Goal: Check status: Check status

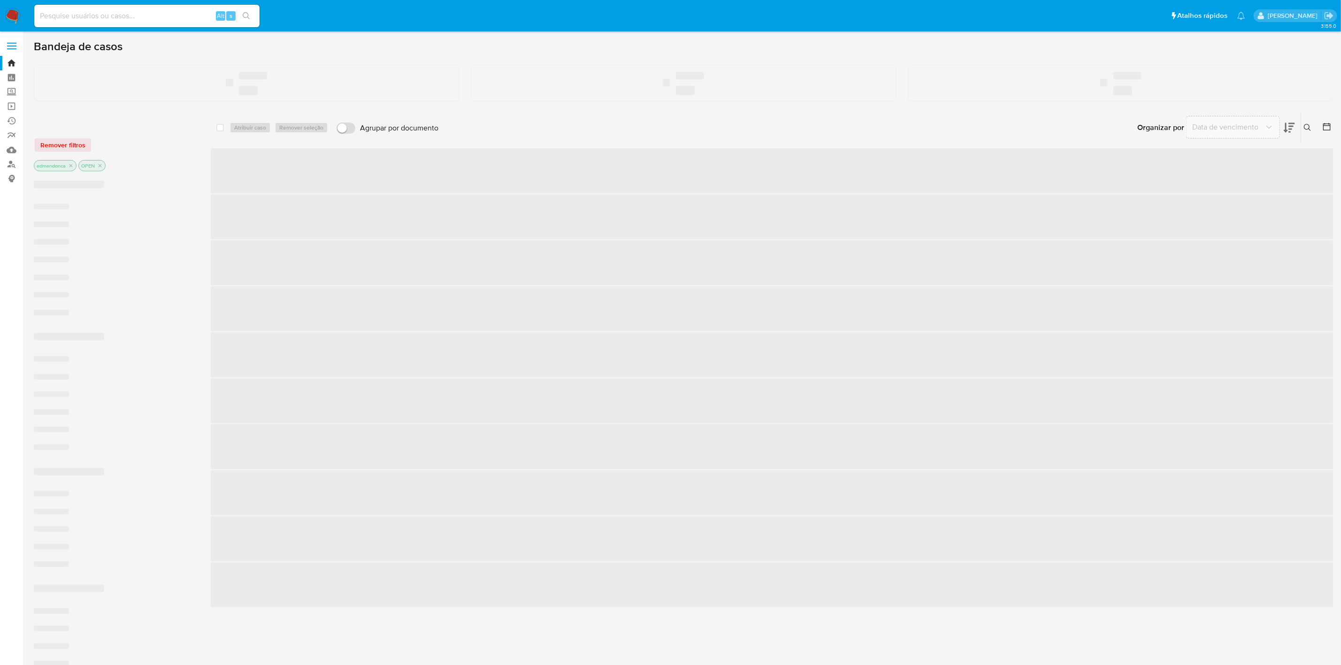
click at [143, 17] on input at bounding box center [146, 16] width 225 height 12
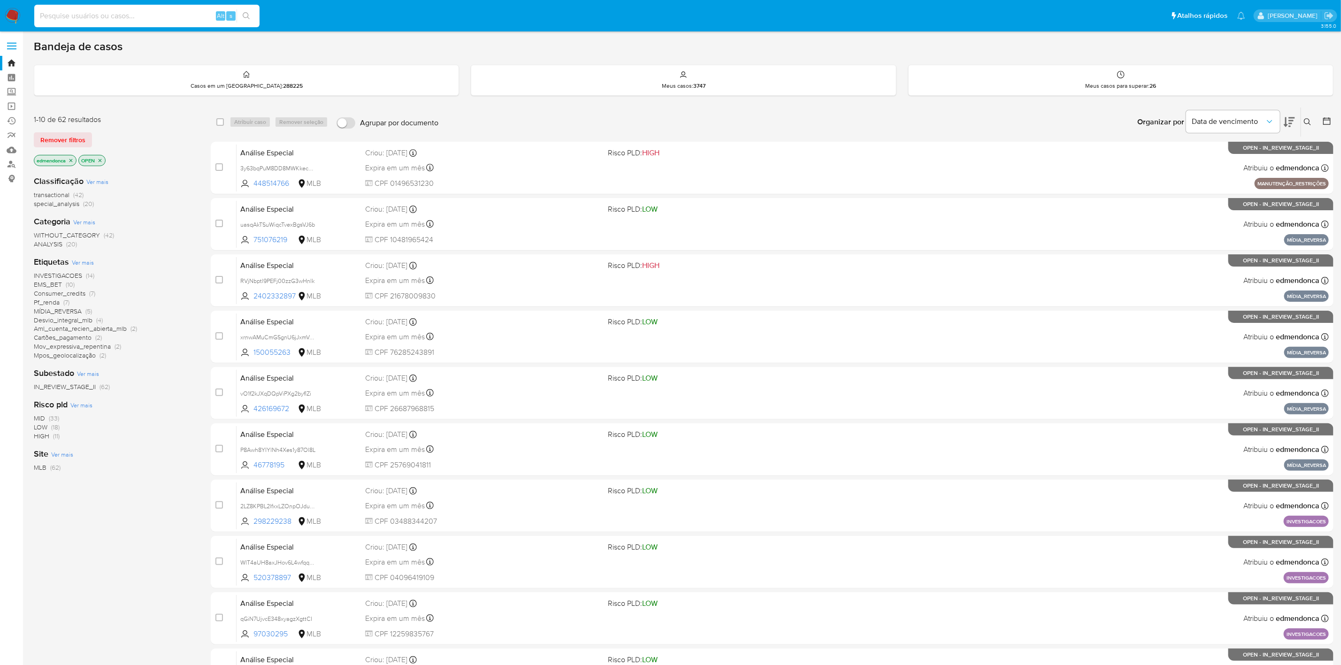
paste input "311601642"
type input "311601642"
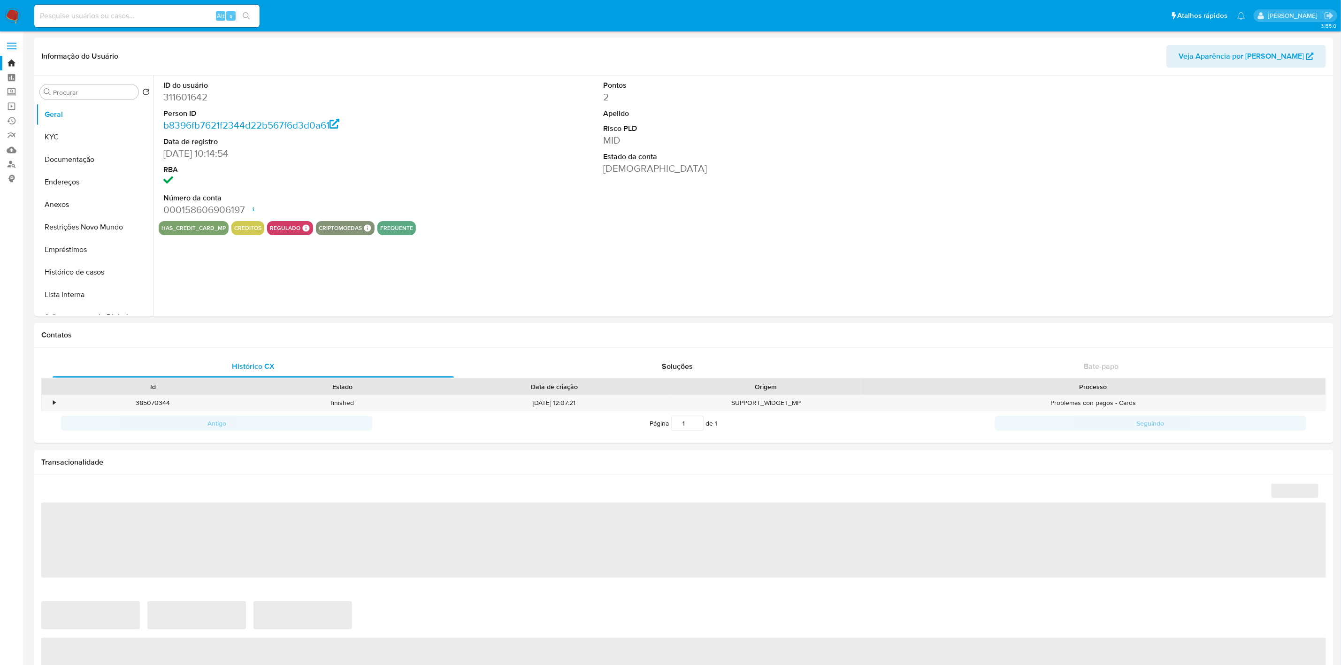
select select "10"
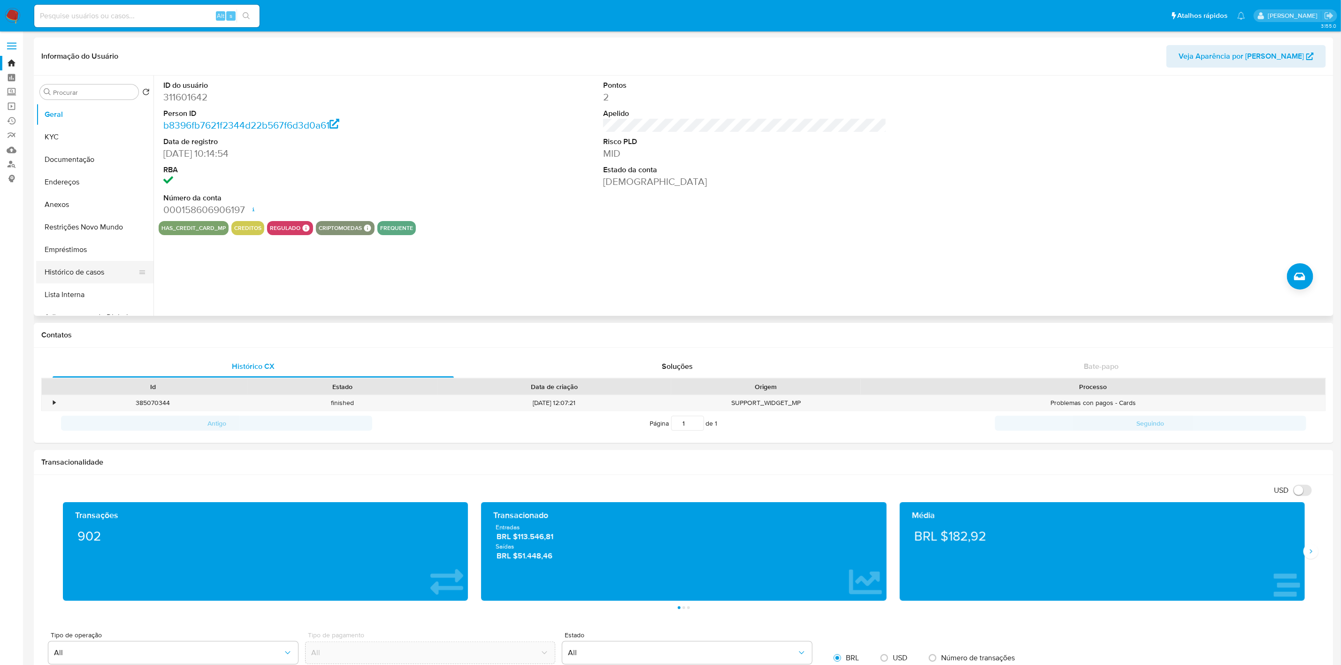
click at [81, 267] on button "Histórico de casos" at bounding box center [91, 272] width 110 height 23
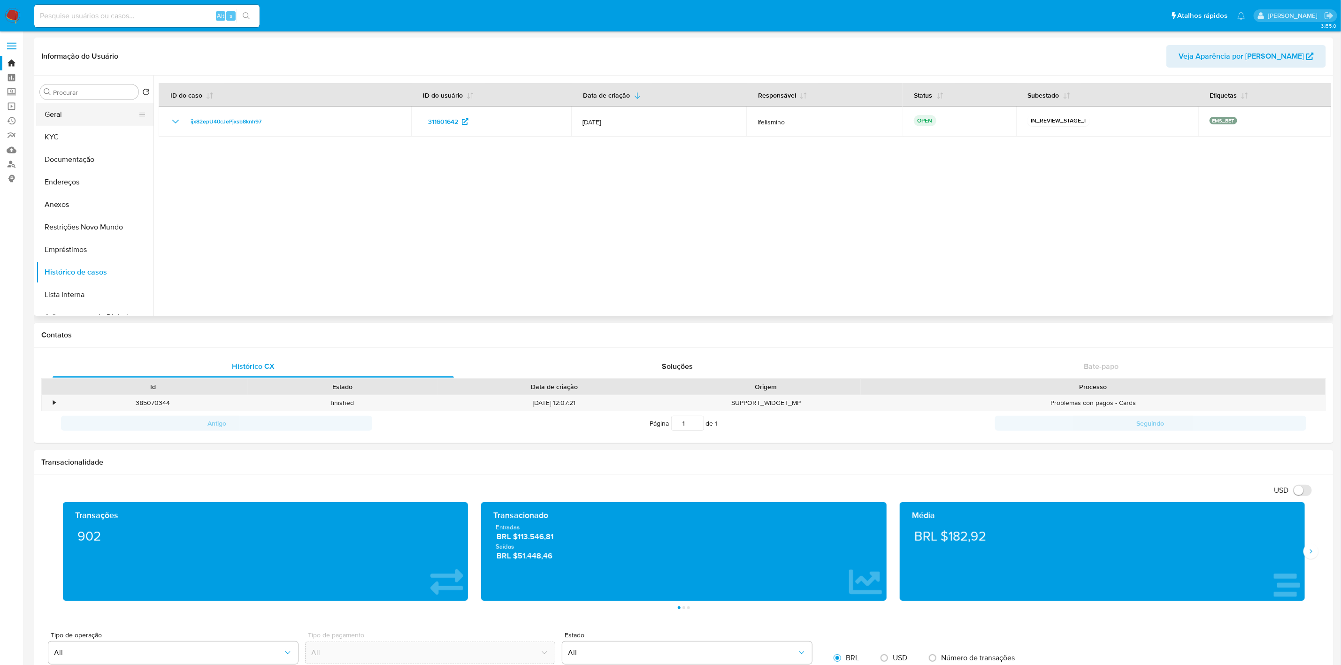
click at [59, 122] on button "Geral" at bounding box center [91, 114] width 110 height 23
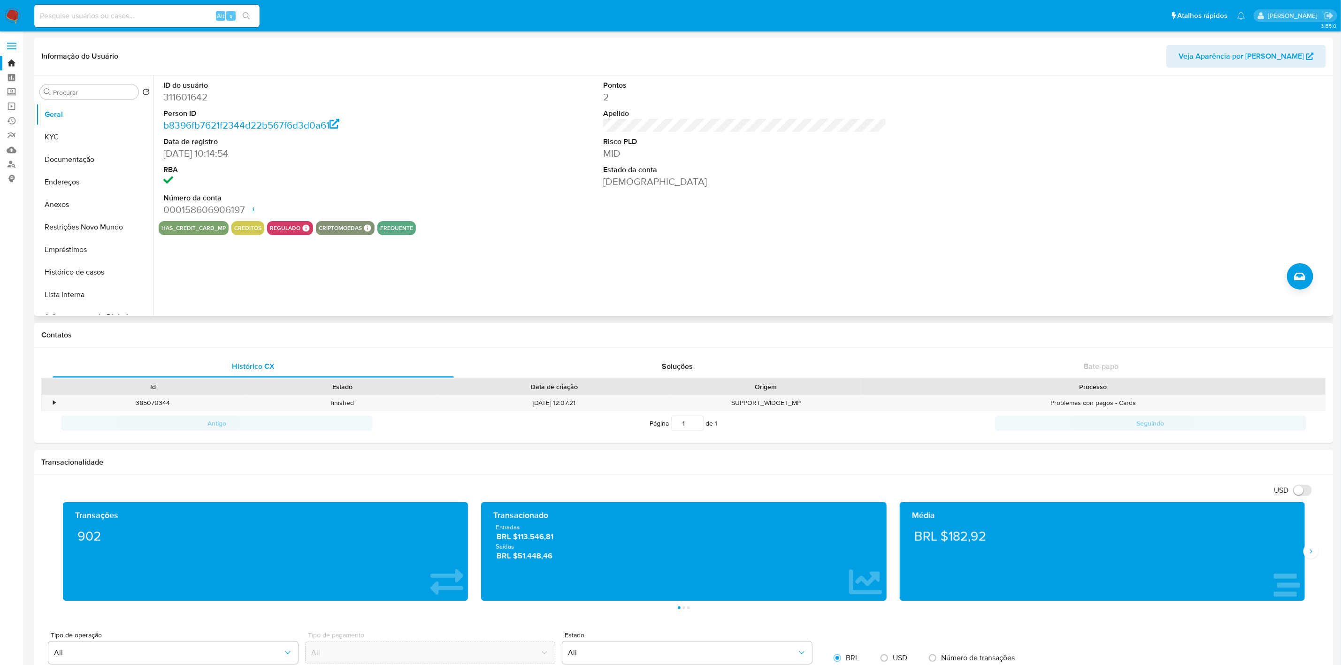
click at [1101, 188] on div at bounding box center [1184, 148] width 293 height 145
